Goal: Task Accomplishment & Management: Manage account settings

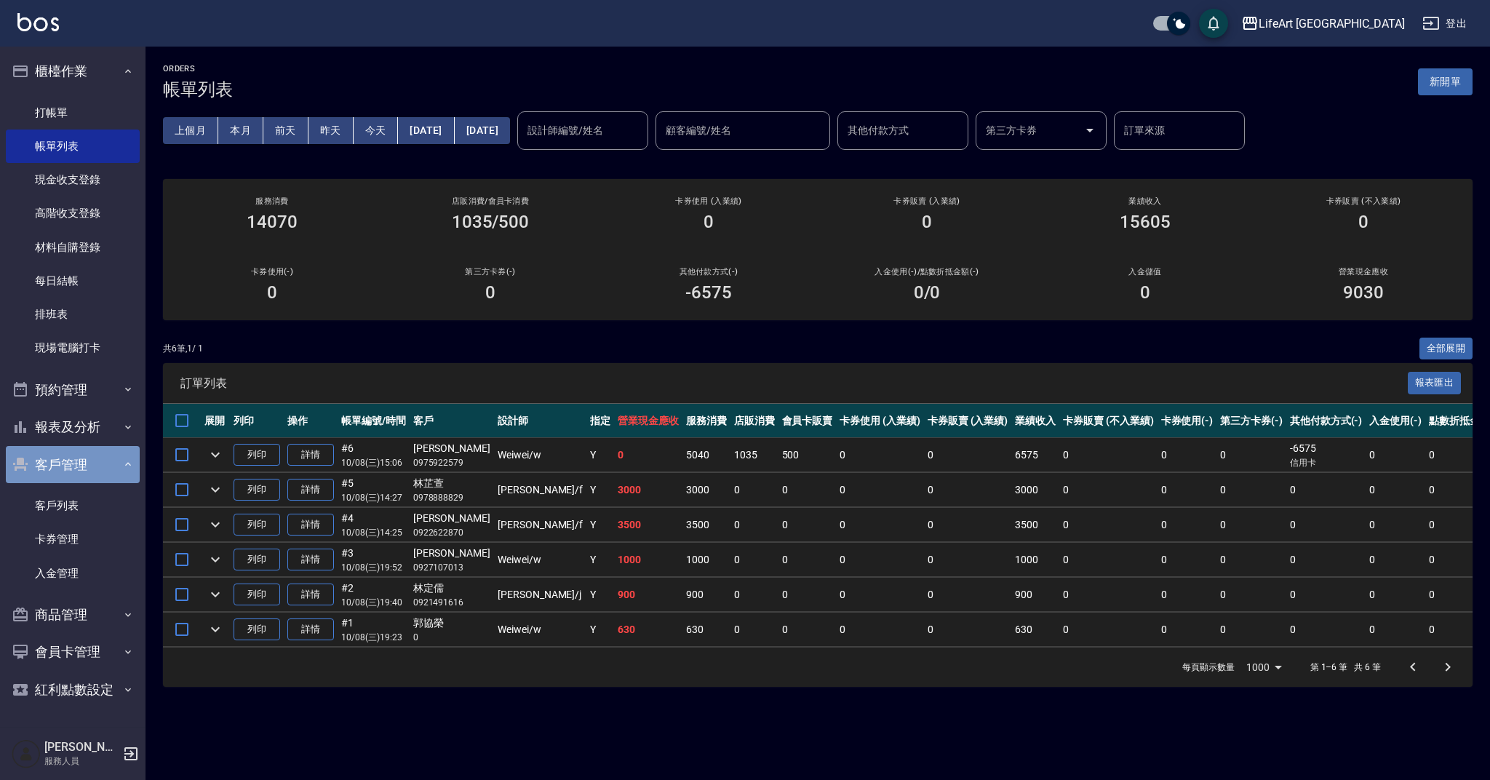
click at [76, 461] on button "客戶管理" at bounding box center [73, 465] width 134 height 38
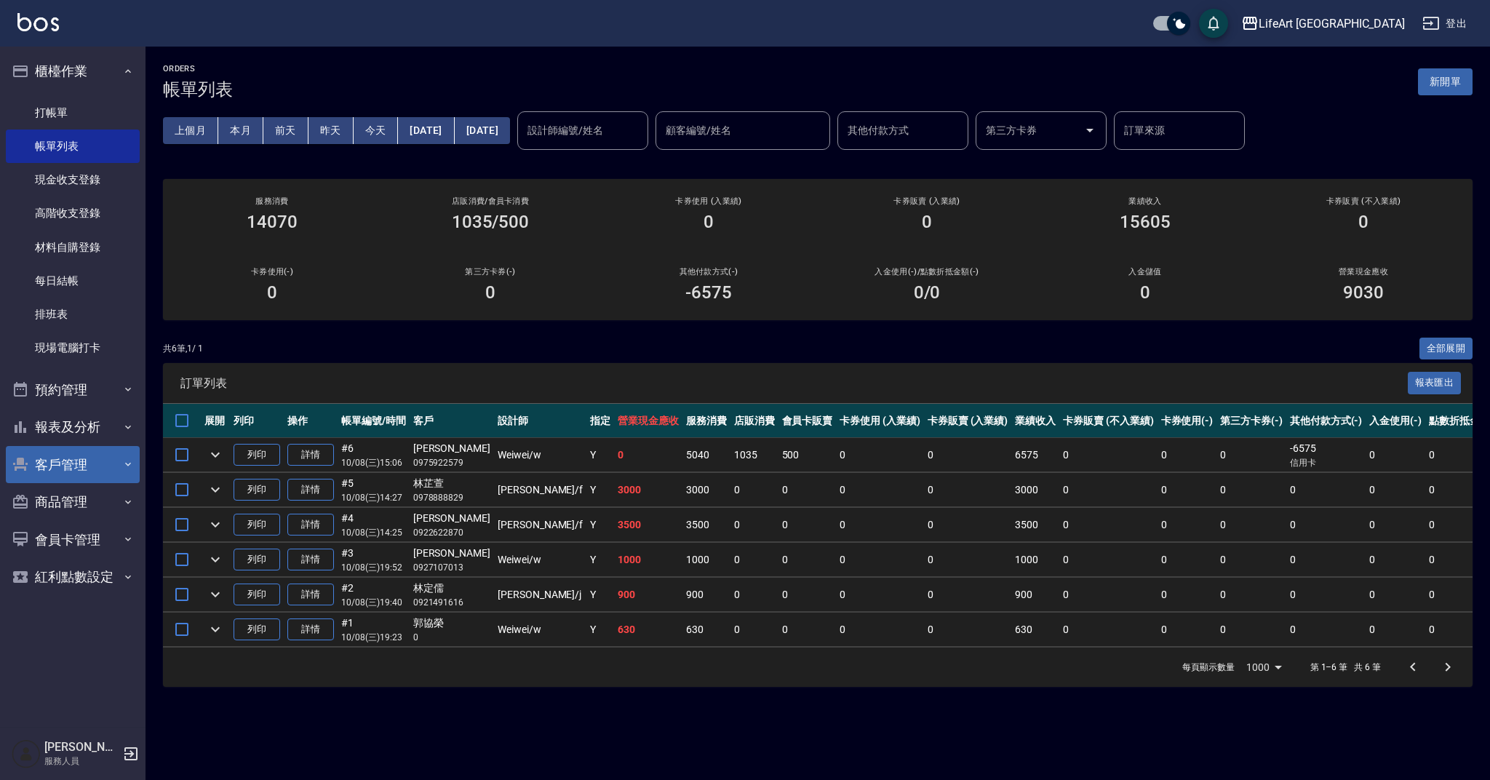
click at [76, 461] on button "客戶管理" at bounding box center [73, 465] width 134 height 38
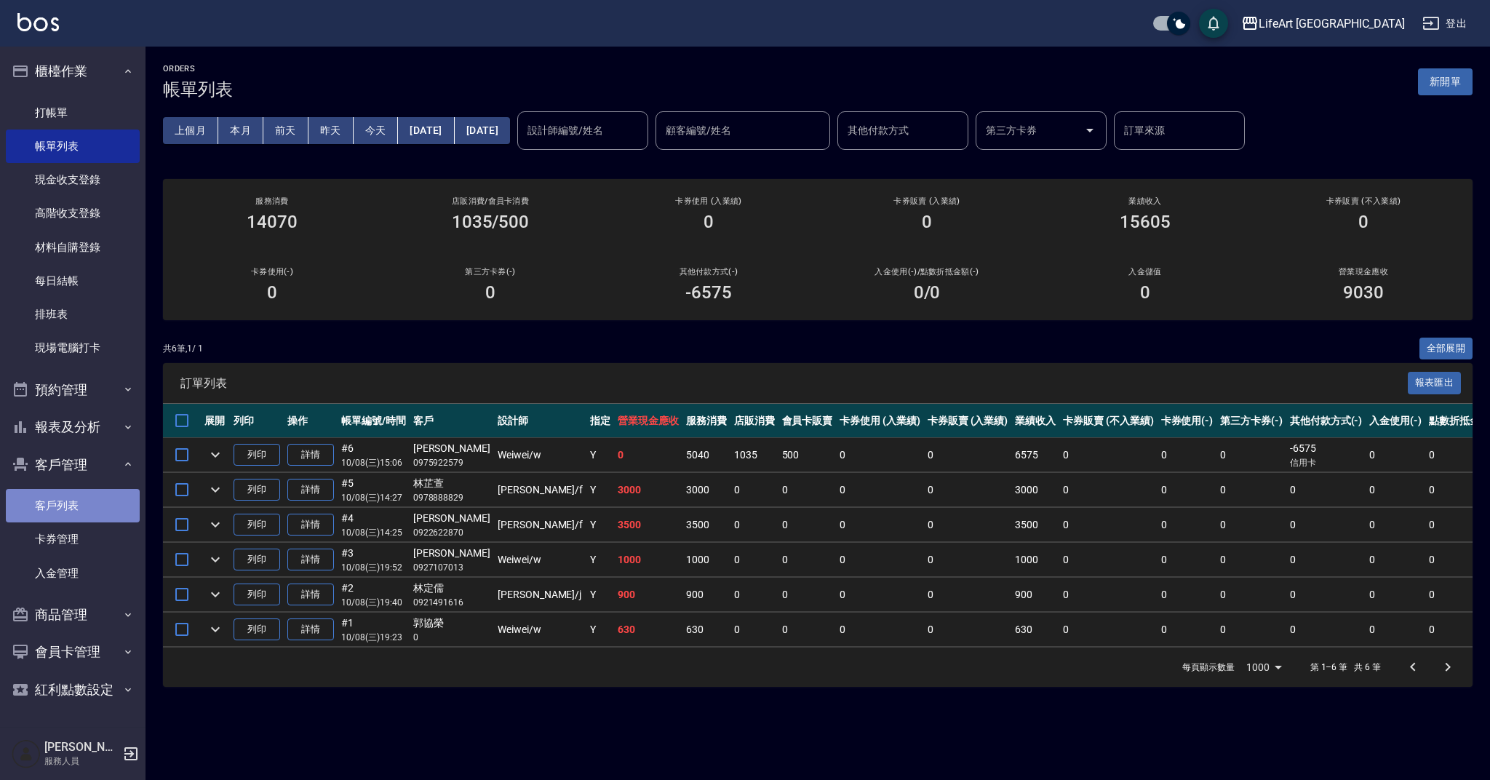
click at [68, 490] on link "客戶列表" at bounding box center [73, 505] width 134 height 33
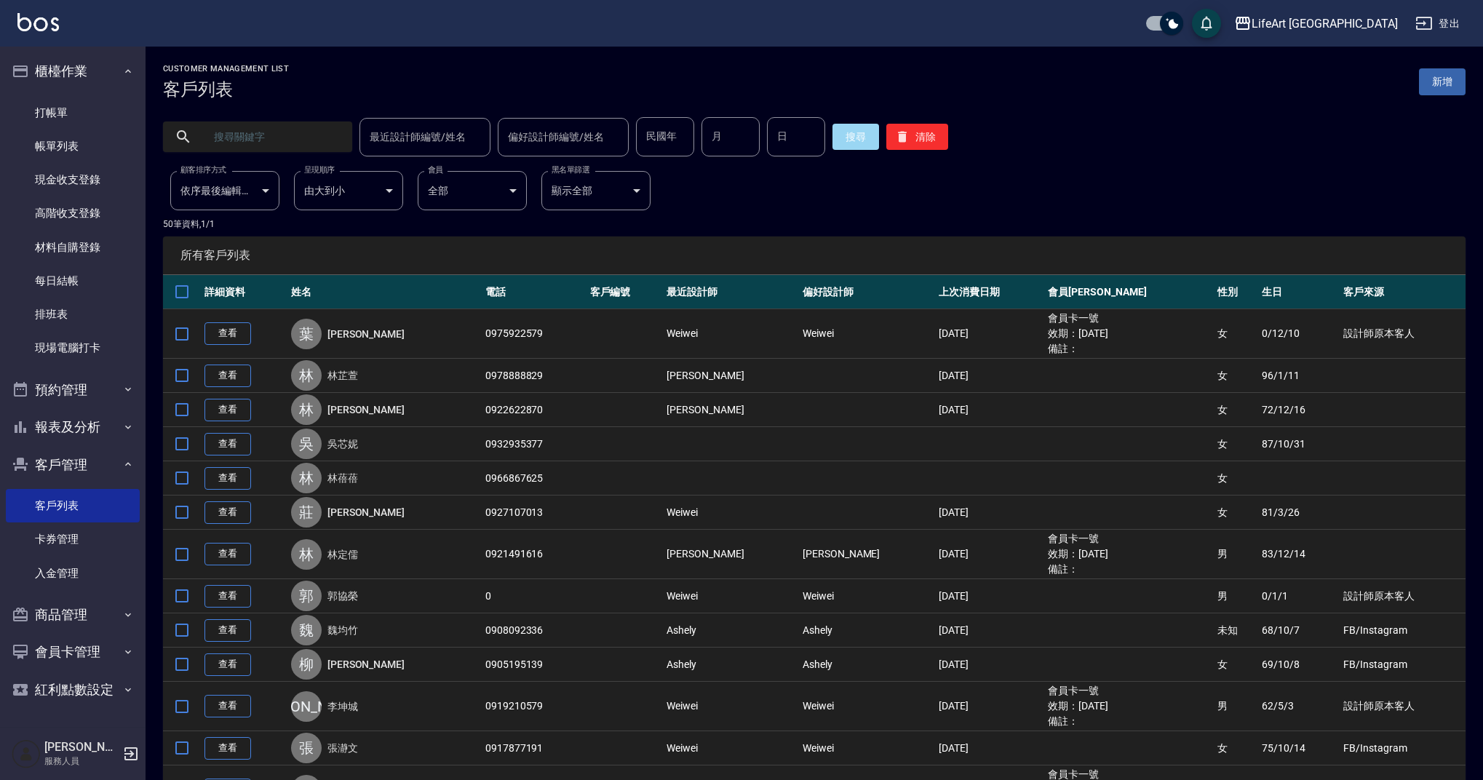
click at [300, 130] on input "text" at bounding box center [272, 136] width 137 height 39
type input "1"
type input "0939756494"
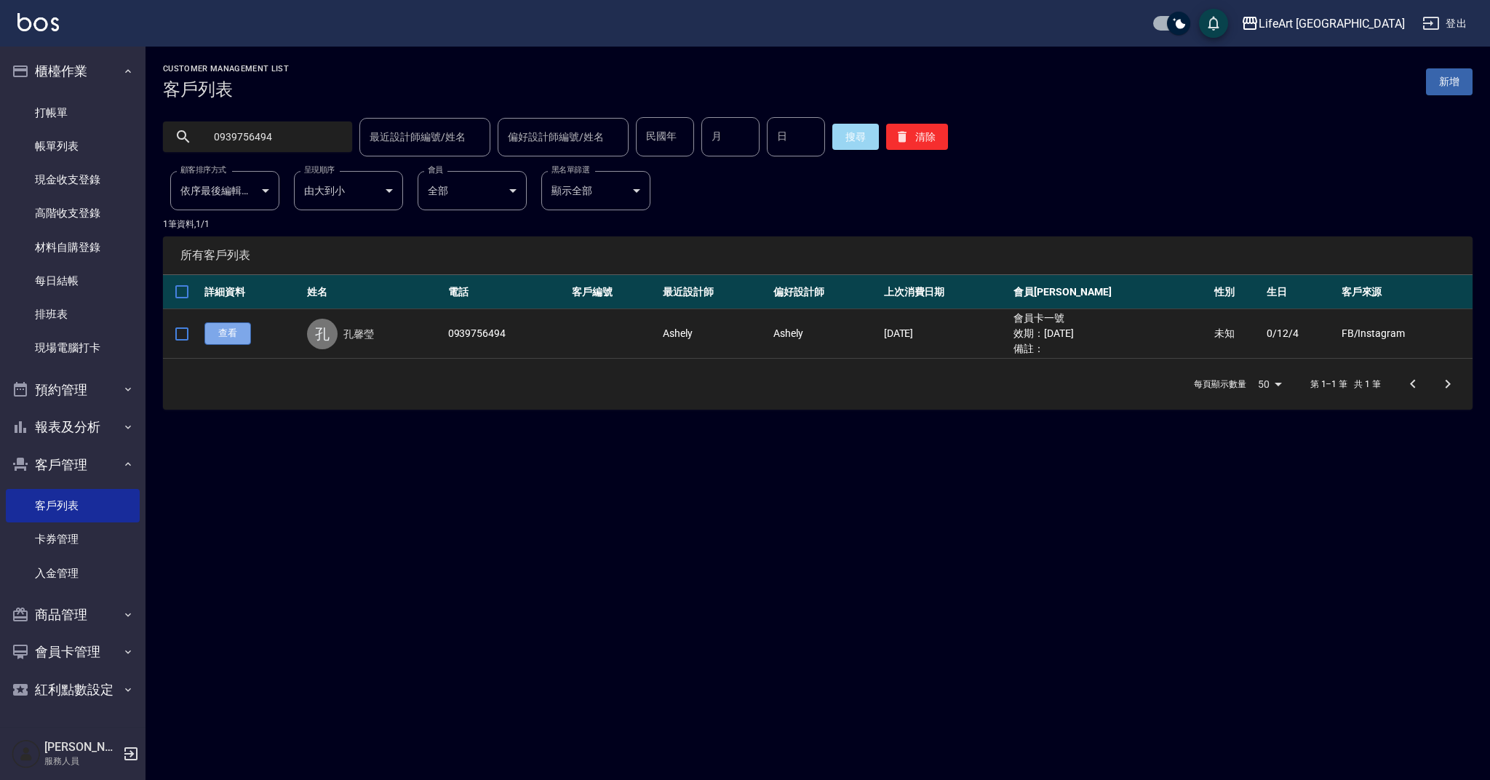
click at [226, 334] on link "查看" at bounding box center [227, 333] width 47 height 23
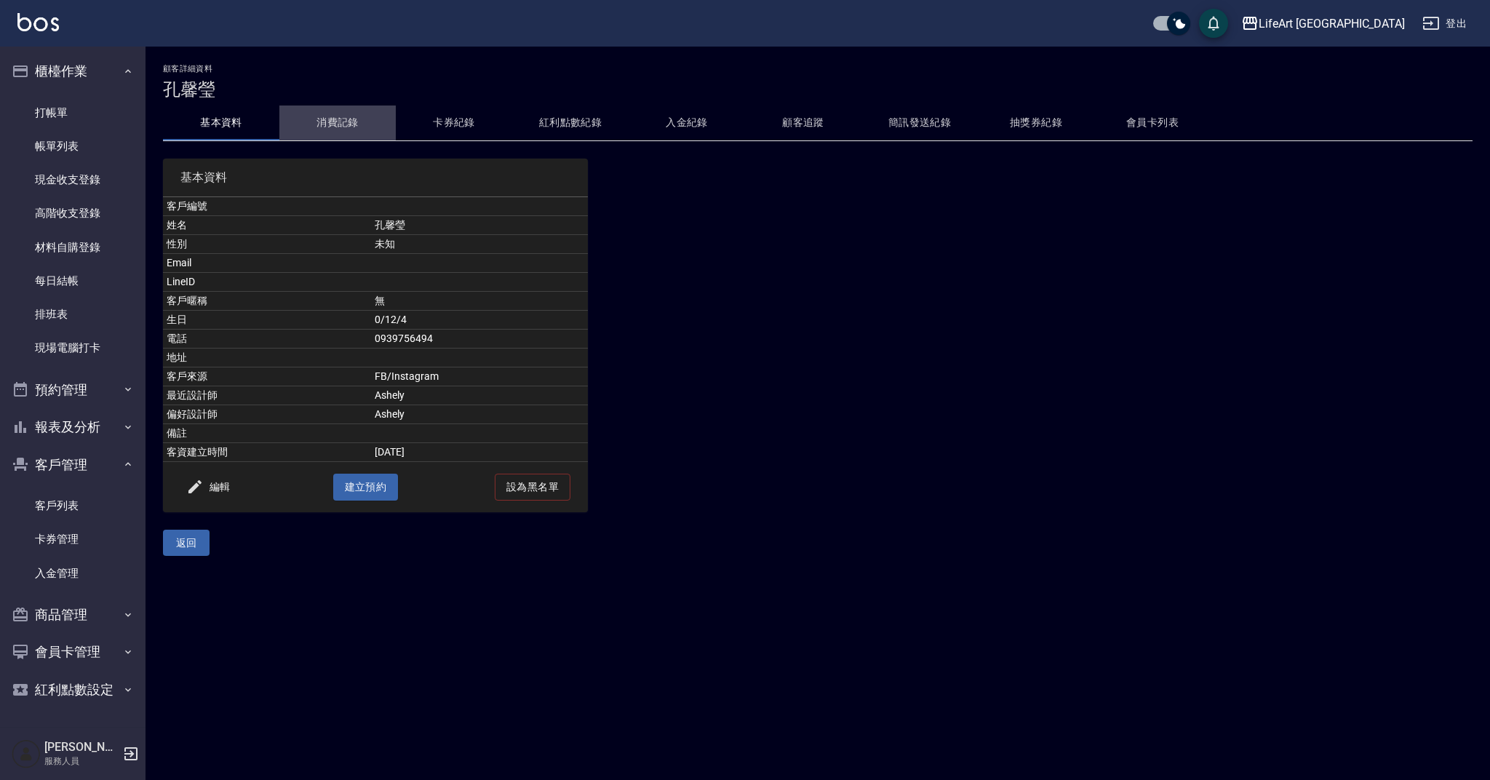
click at [332, 131] on button "消費記錄" at bounding box center [337, 122] width 116 height 35
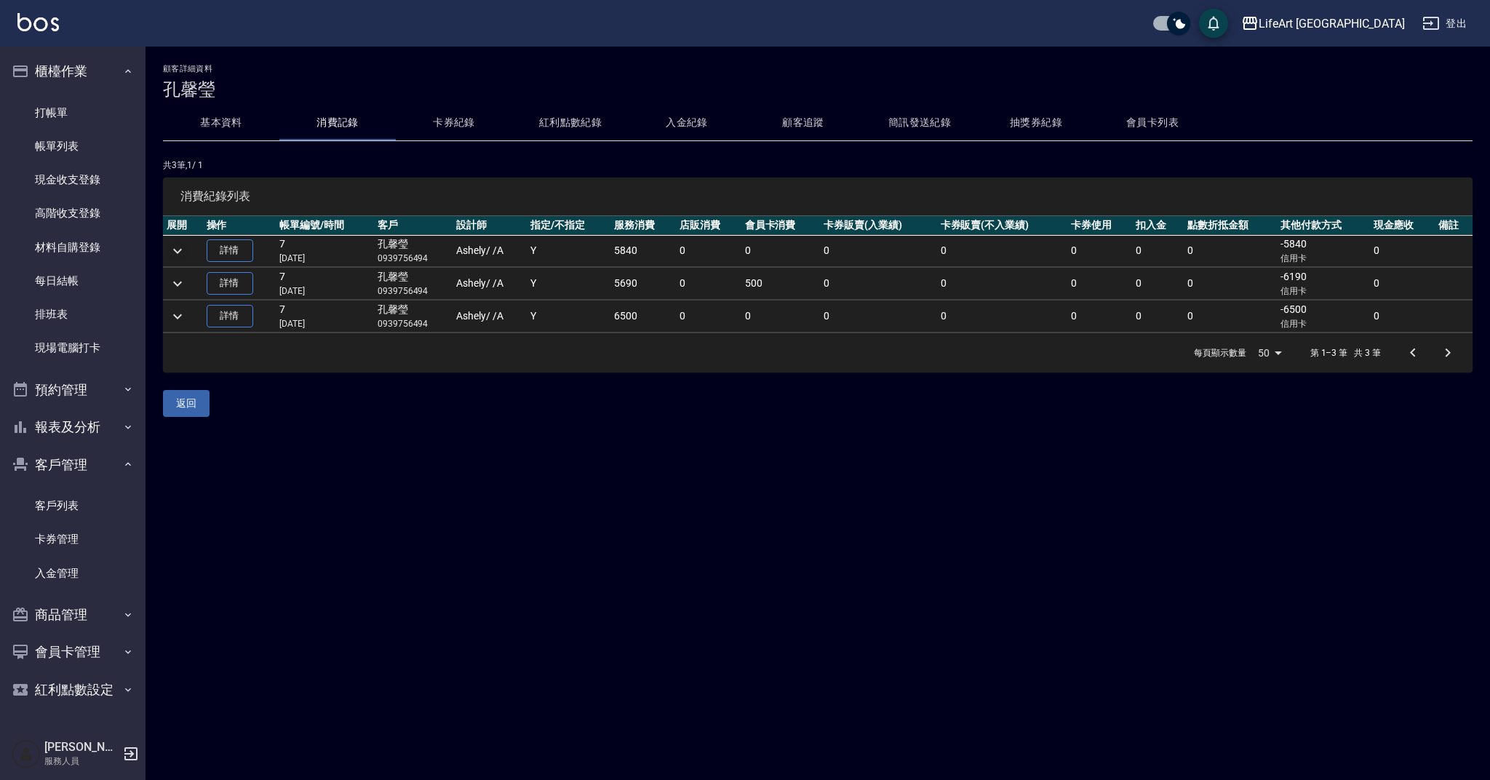
click at [178, 252] on icon "expand row" at bounding box center [177, 250] width 9 height 5
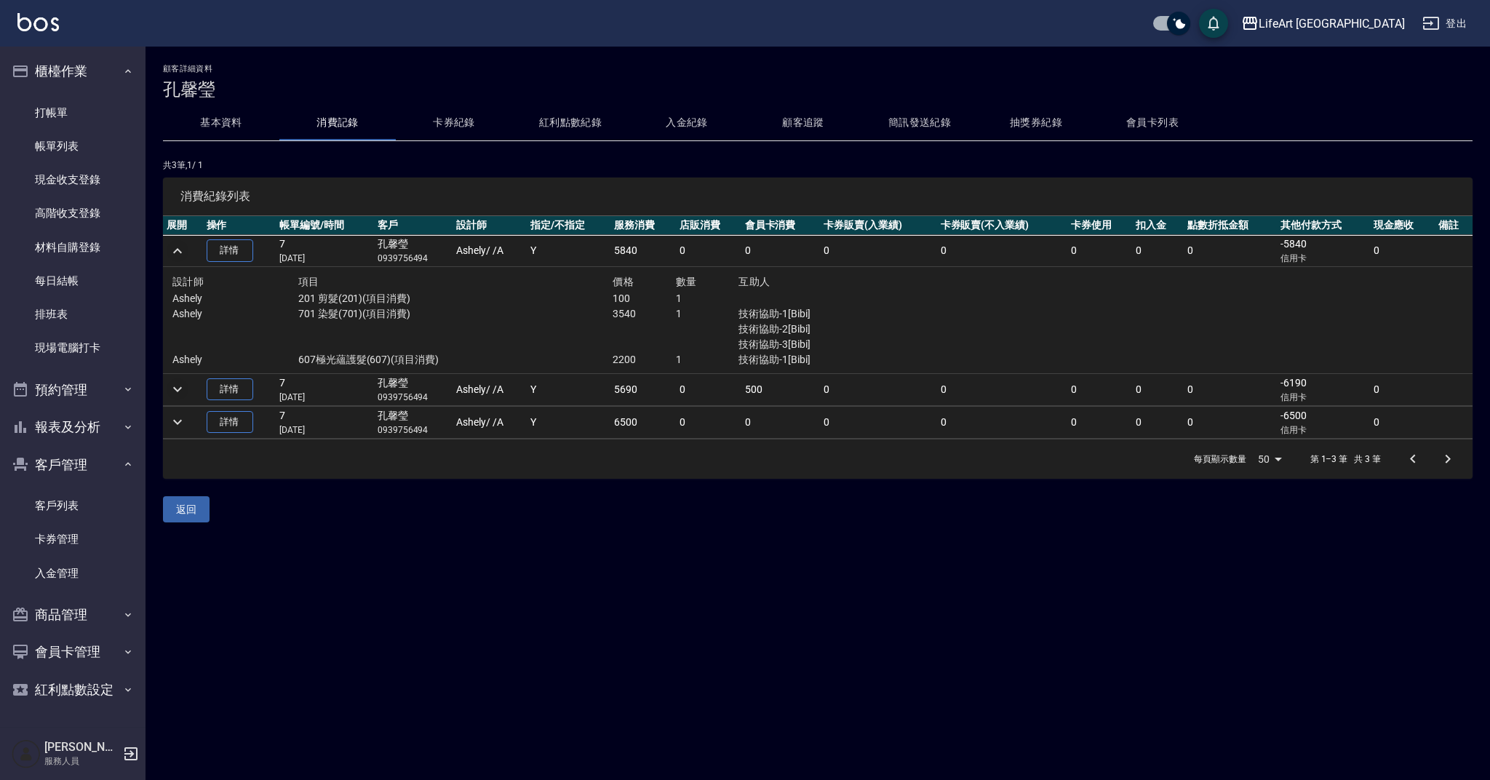
click at [180, 389] on icon "expand row" at bounding box center [177, 389] width 9 height 5
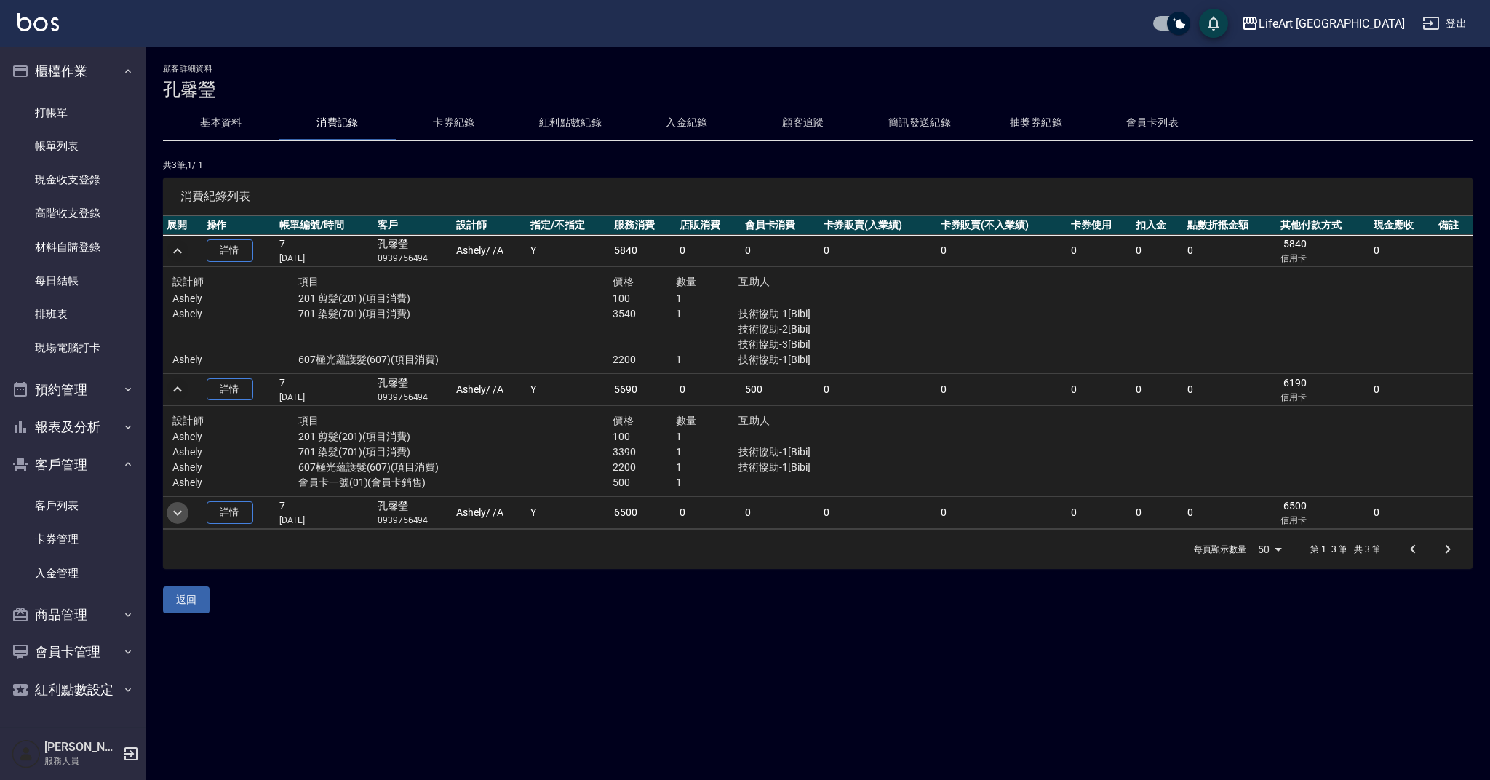
click at [176, 511] on icon "expand row" at bounding box center [177, 512] width 9 height 5
